Goal: Information Seeking & Learning: Check status

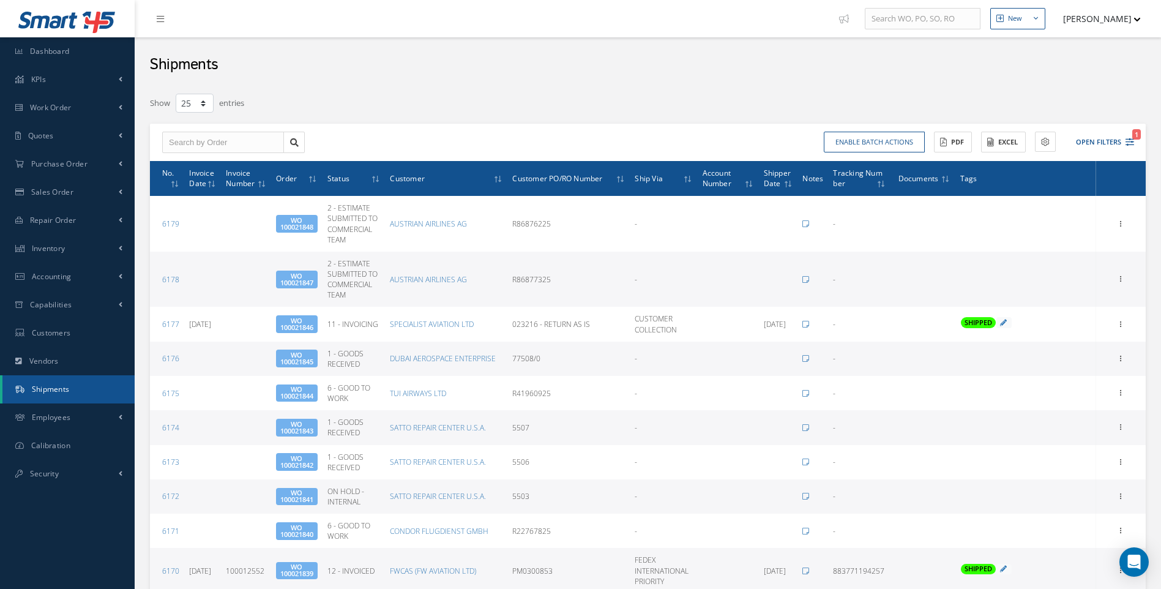
select select "25"
click at [57, 105] on span "Work Order" at bounding box center [51, 107] width 42 height 10
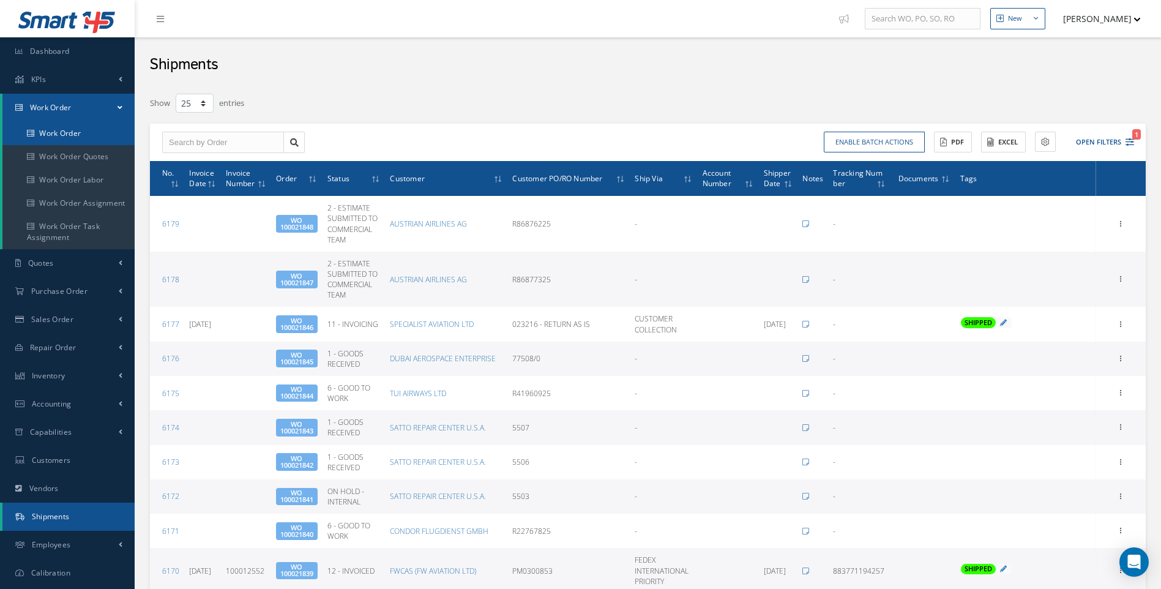
click at [75, 135] on link "Work Order" at bounding box center [68, 133] width 132 height 23
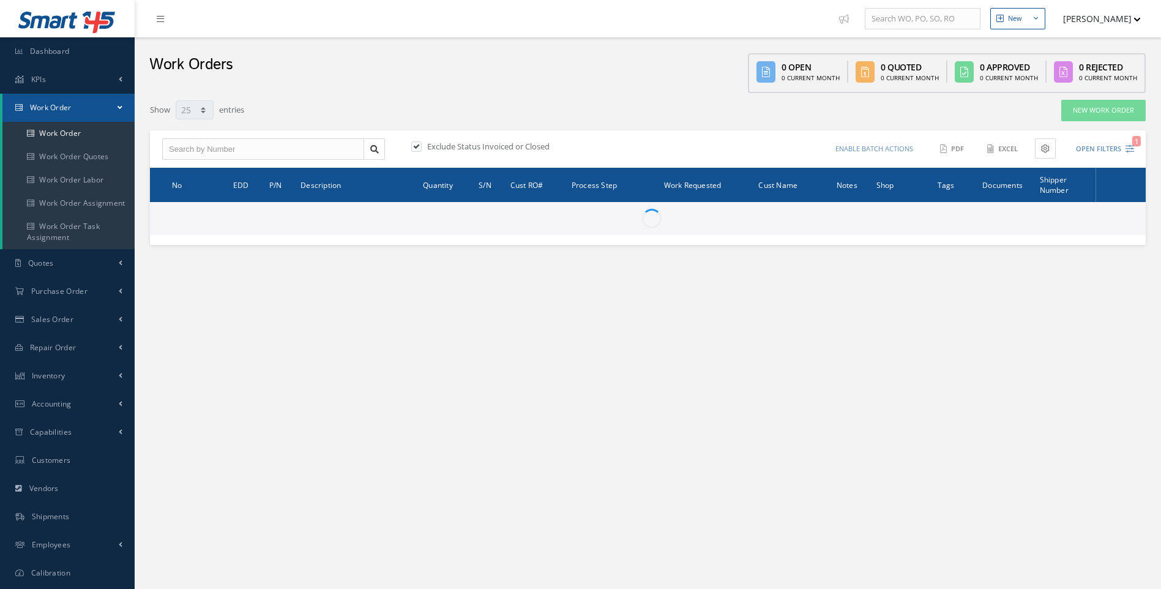
select select "25"
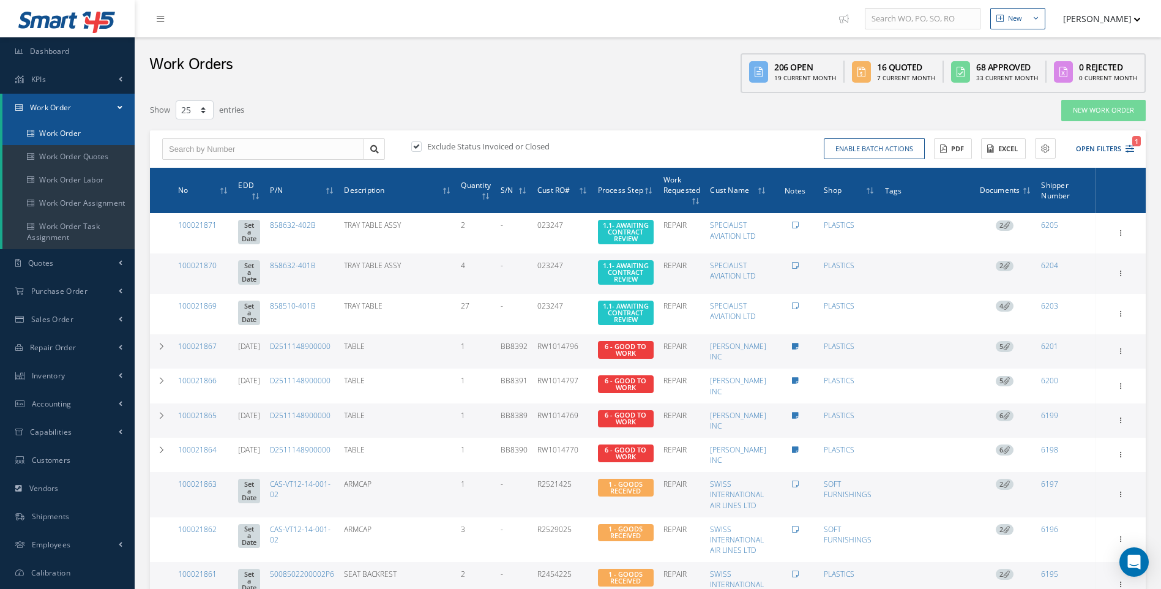
click at [69, 132] on link "Work Order" at bounding box center [68, 133] width 132 height 23
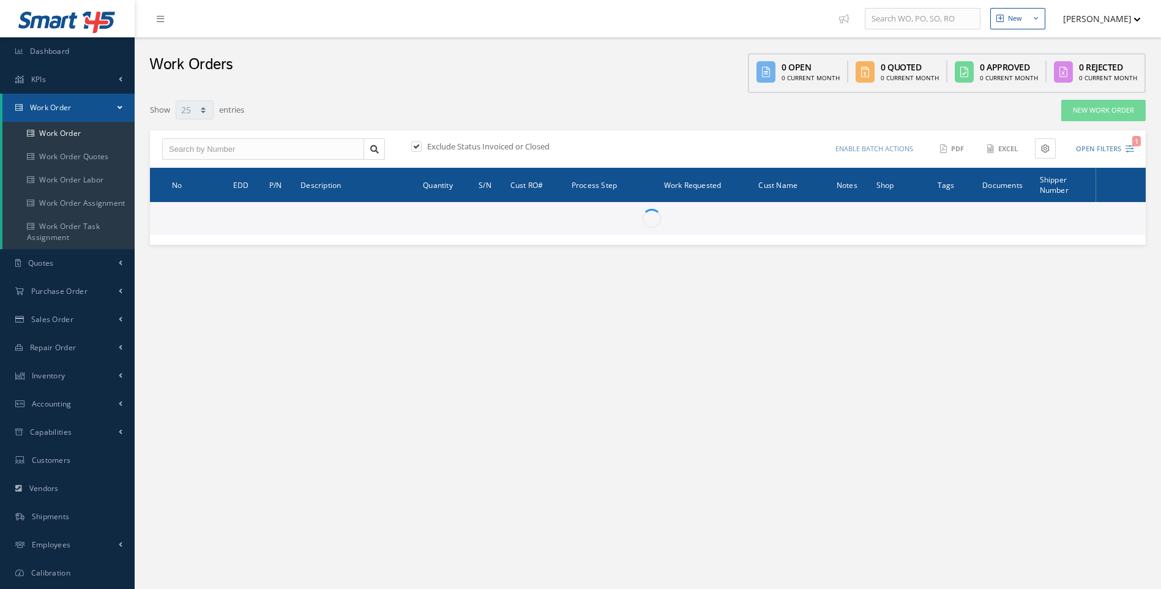
select select "25"
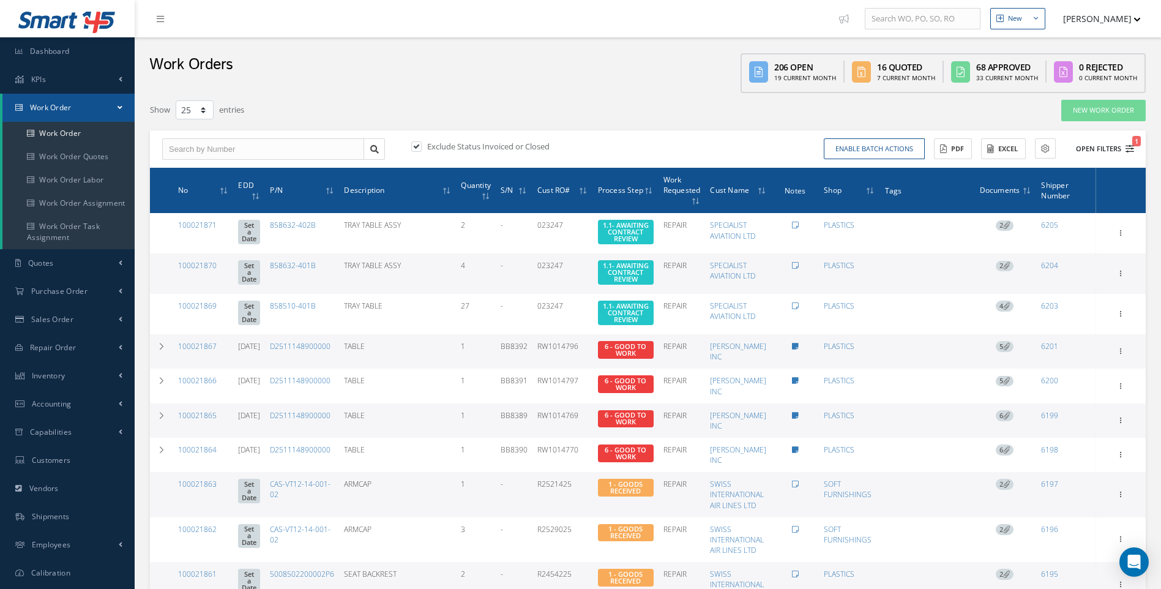
click at [1130, 149] on icon "1" at bounding box center [1129, 148] width 9 height 9
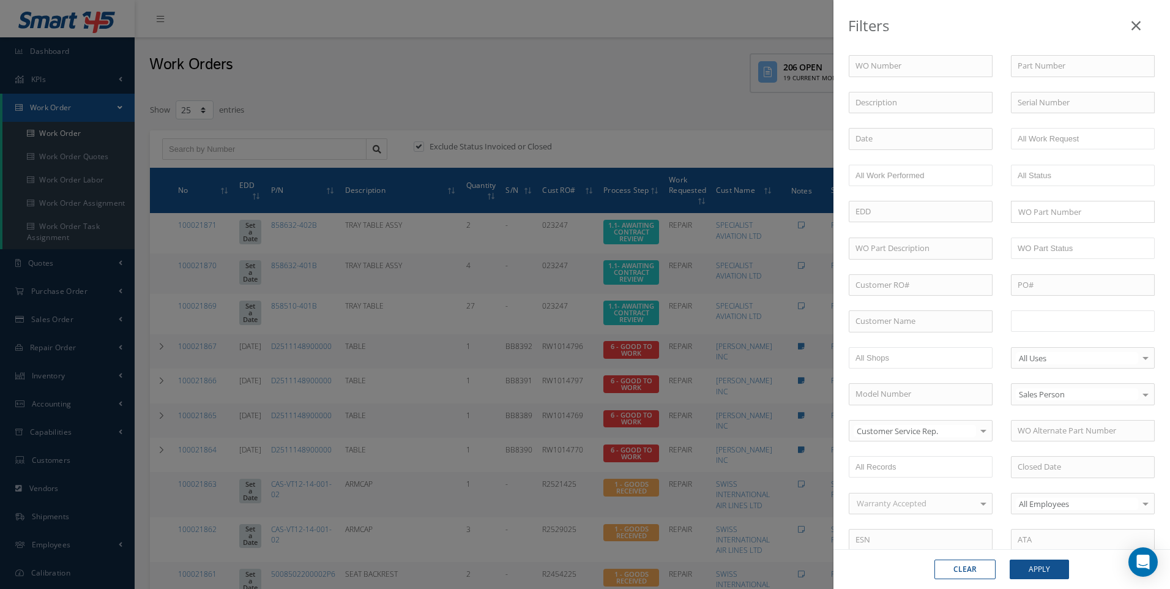
click at [1037, 327] on input "text" at bounding box center [1057, 320] width 78 height 15
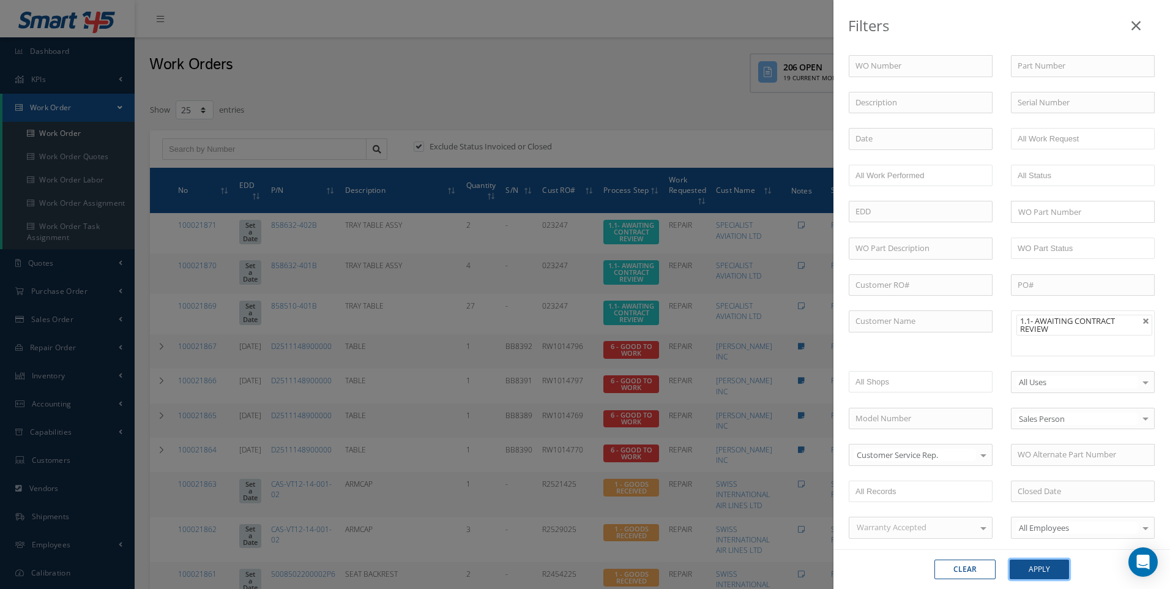
click at [1029, 565] on button "Apply" at bounding box center [1039, 569] width 59 height 20
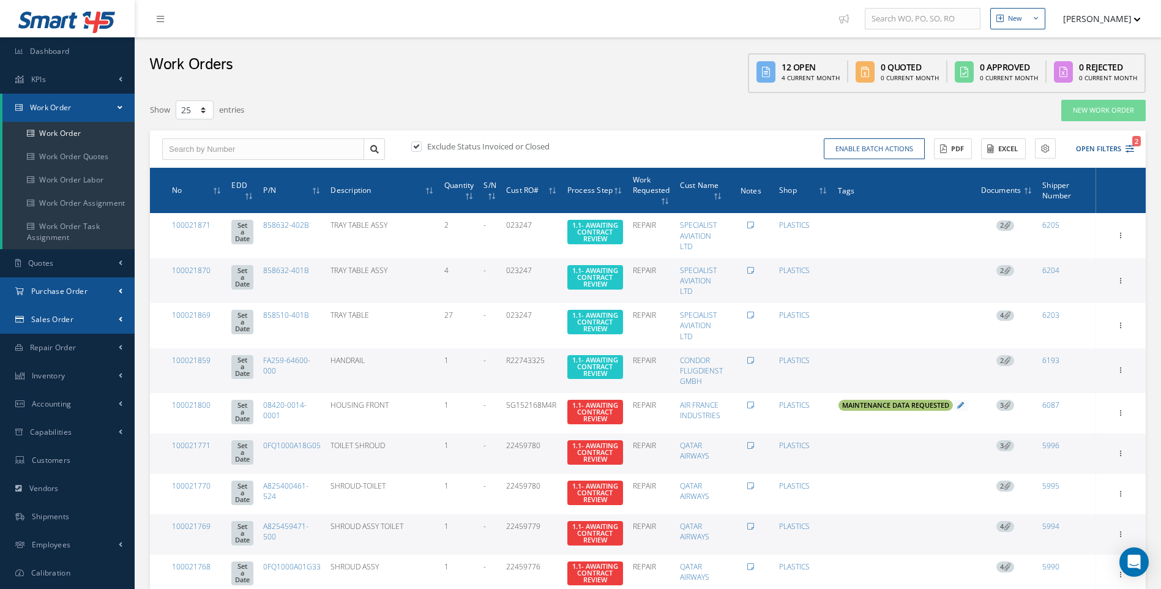
click at [56, 294] on span "Purchase Order" at bounding box center [59, 291] width 56 height 10
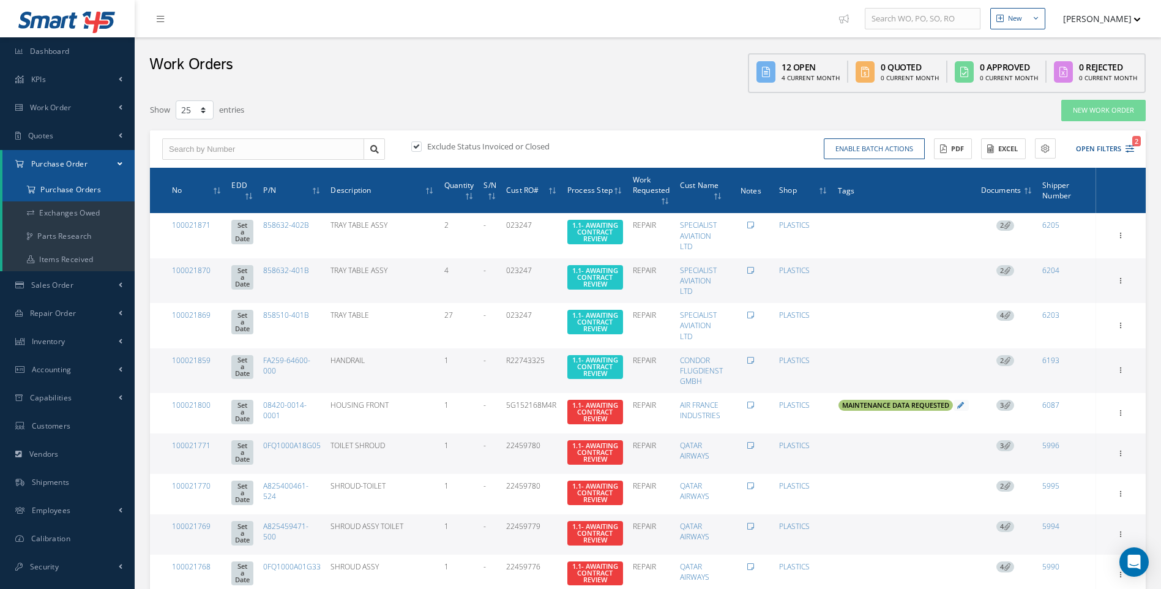
click at [65, 184] on a=1&status_id=2&status_id=3&status_id=5&collapsedFilters"] "Purchase Orders" at bounding box center [68, 189] width 132 height 23
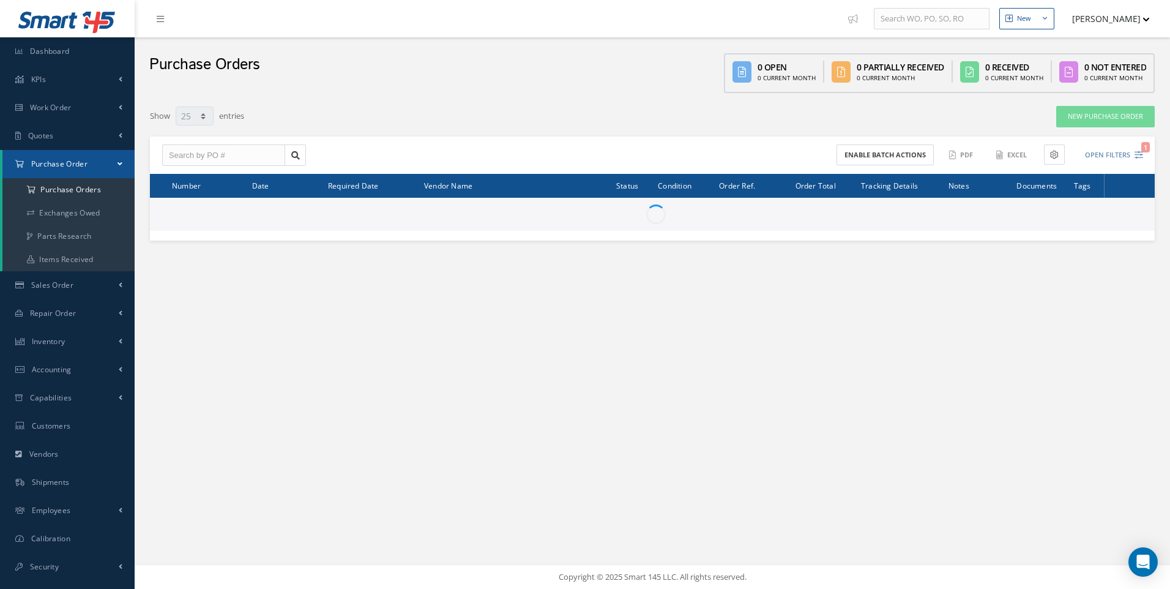
select select "25"
click at [171, 149] on input "text" at bounding box center [223, 155] width 123 height 22
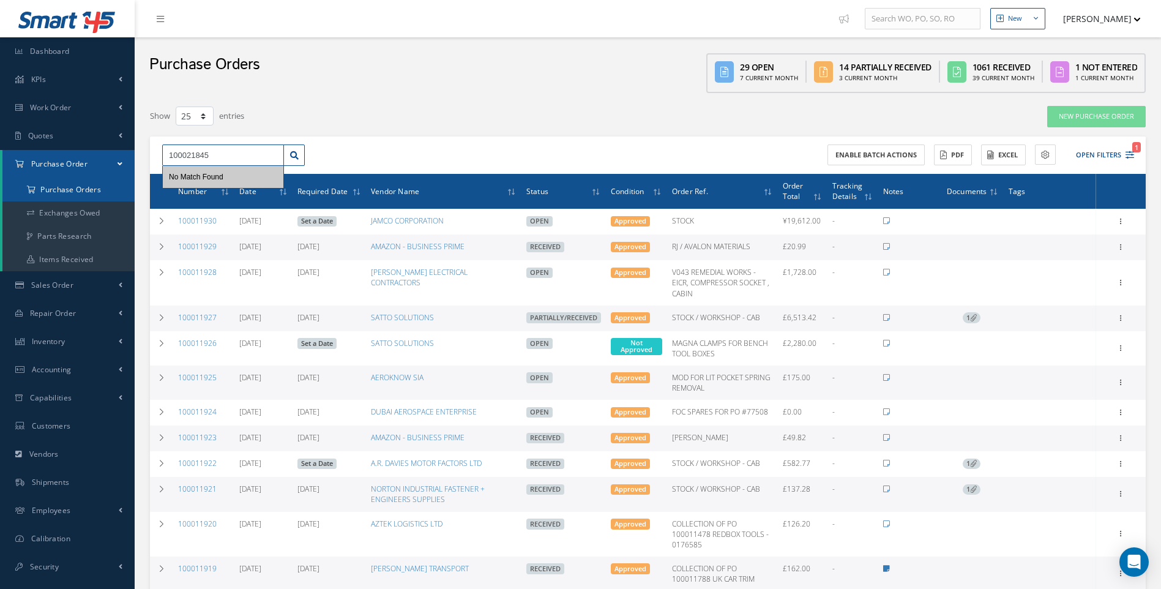
type input "100021845"
click at [81, 188] on a=1&status_id=2&status_id=3&status_id=5&collapsedFilters"] "Purchase Orders" at bounding box center [68, 189] width 132 height 23
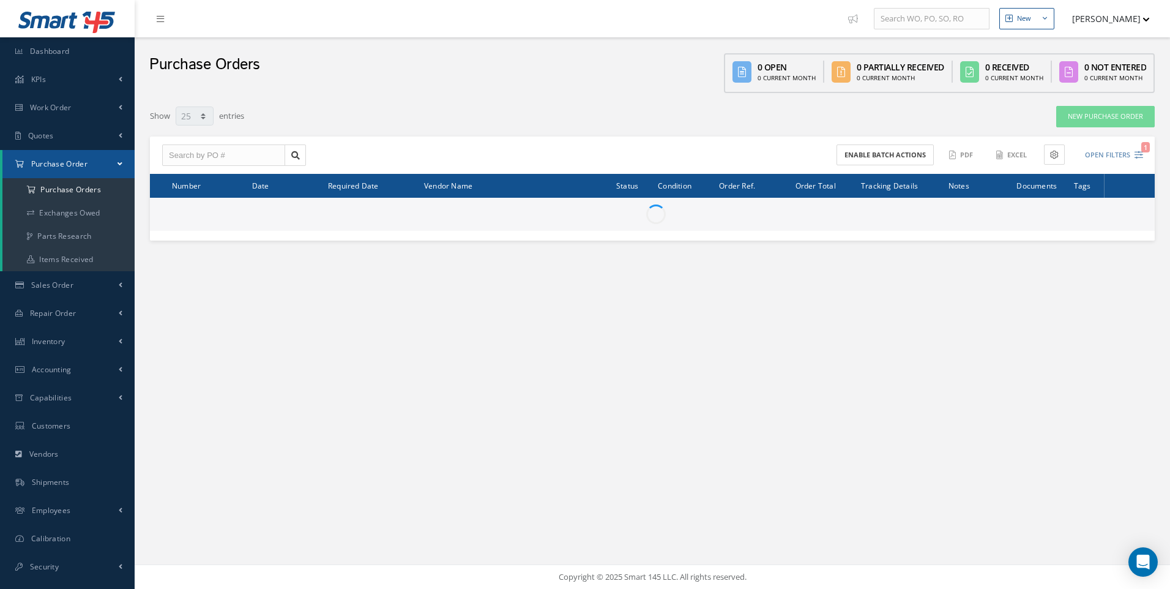
select select "25"
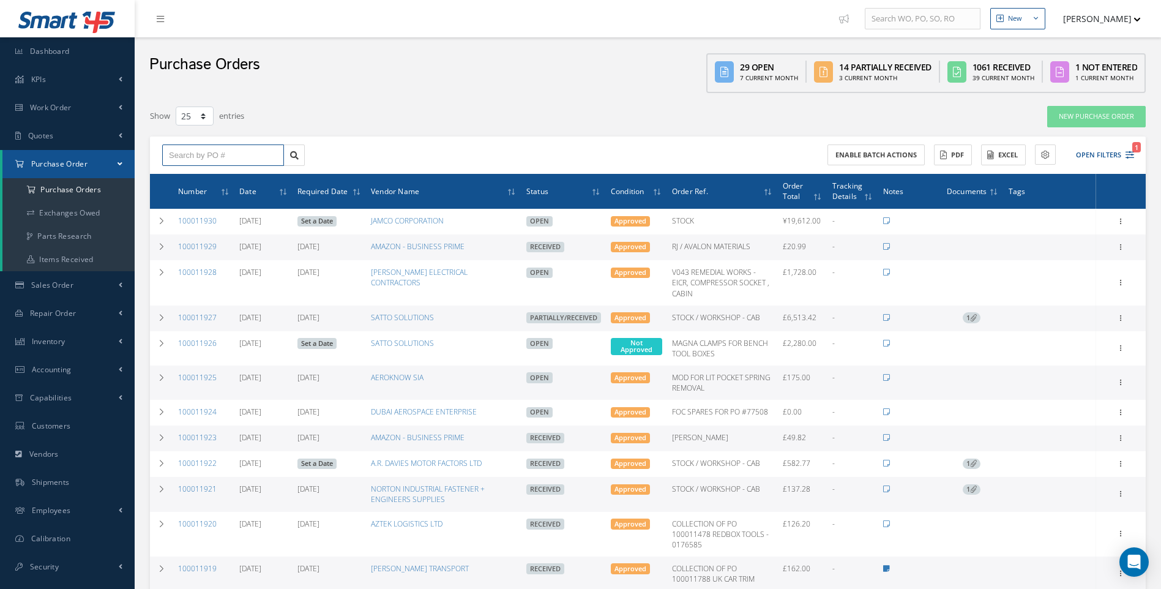
click at [203, 164] on input "text" at bounding box center [223, 155] width 122 height 22
type input "100011924"
click at [195, 177] on span "100011924" at bounding box center [187, 177] width 37 height 9
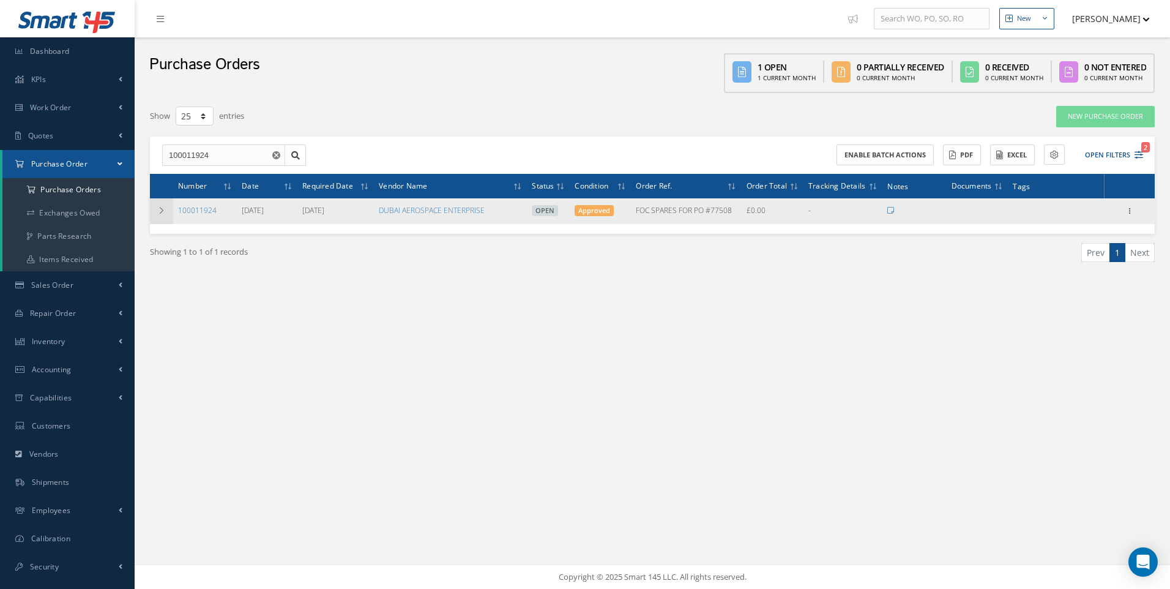
click at [157, 210] on td at bounding box center [161, 211] width 23 height 26
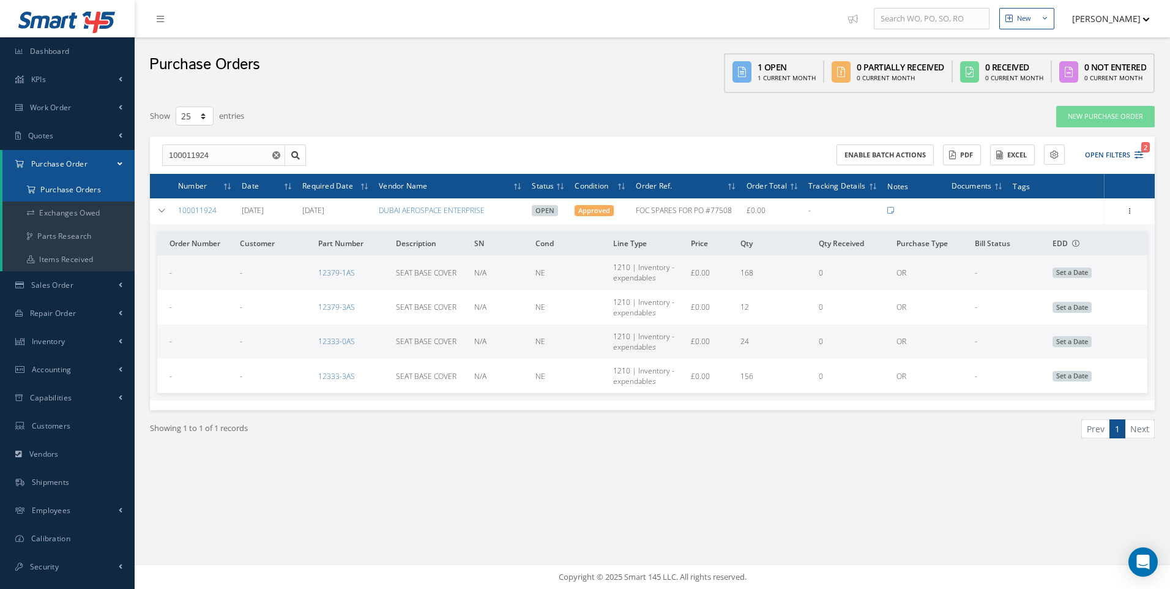
click at [59, 187] on a=1&status_id=2&status_id=3&status_id=5&collapsedFilters"] "Purchase Orders" at bounding box center [68, 189] width 132 height 23
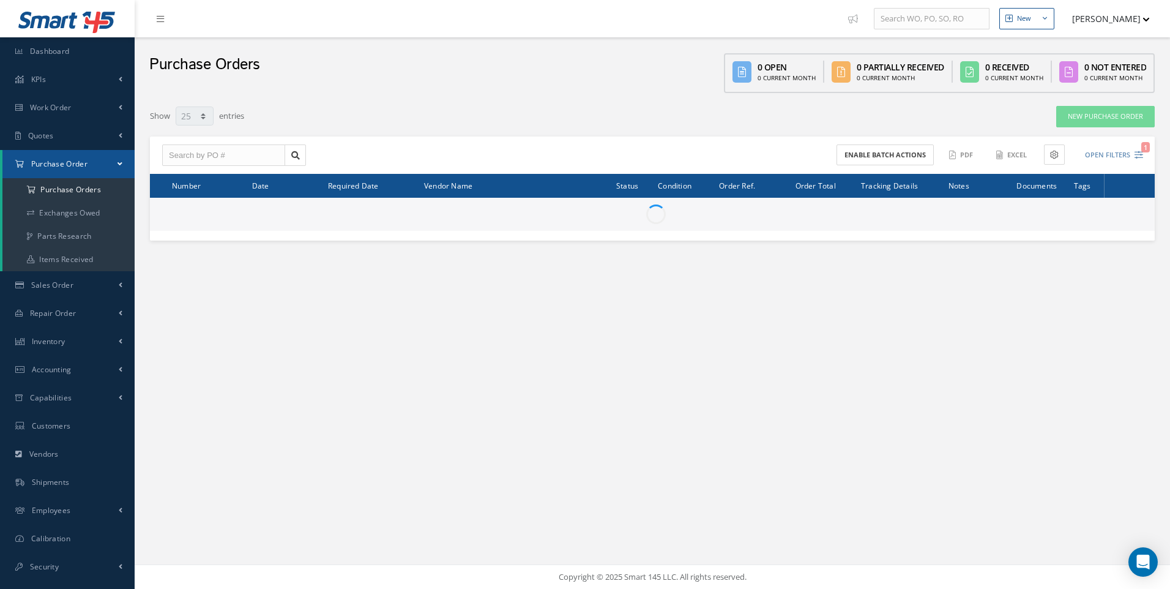
select select "25"
